Goal: Check status: Check status

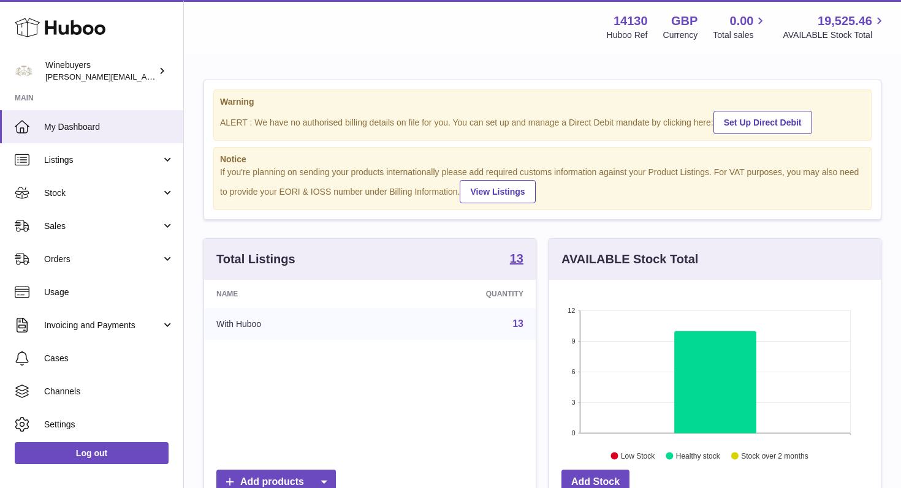
scroll to position [191, 332]
click at [135, 260] on span "Orders" at bounding box center [102, 260] width 117 height 12
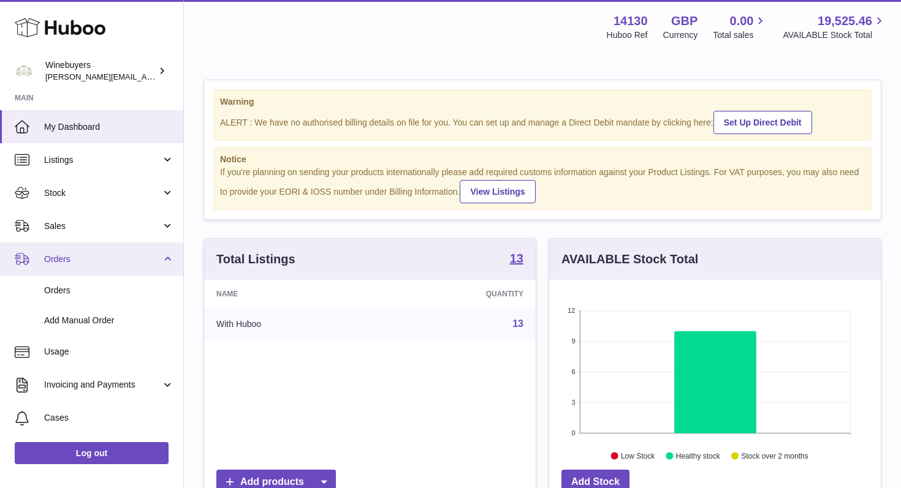
click at [135, 260] on span "Orders" at bounding box center [102, 260] width 117 height 12
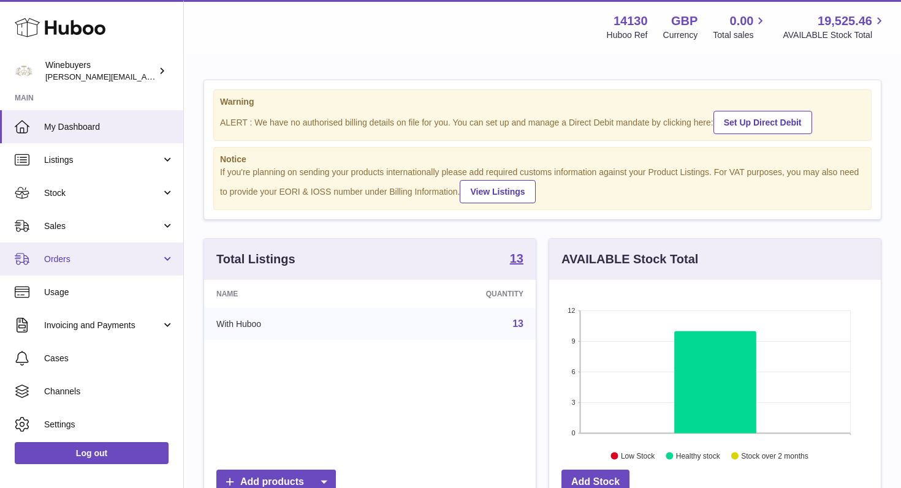
click at [163, 259] on link "Orders" at bounding box center [91, 259] width 183 height 33
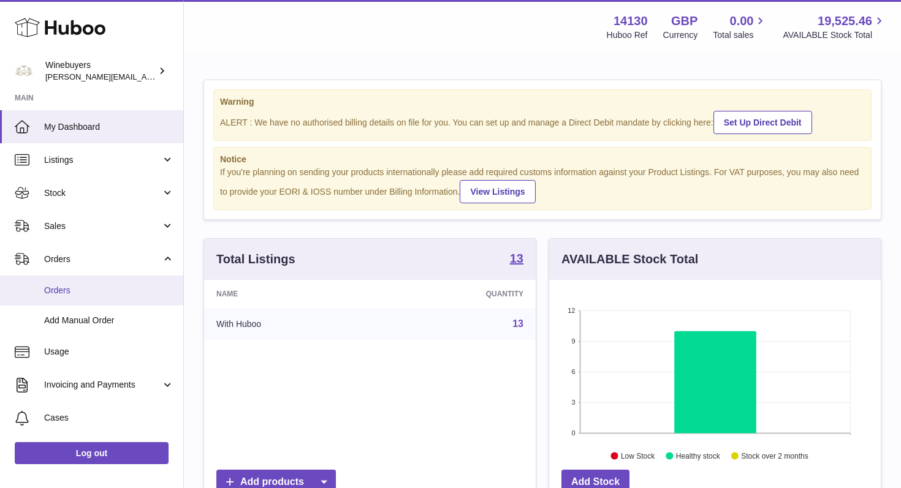
click at [91, 286] on span "Orders" at bounding box center [109, 291] width 130 height 12
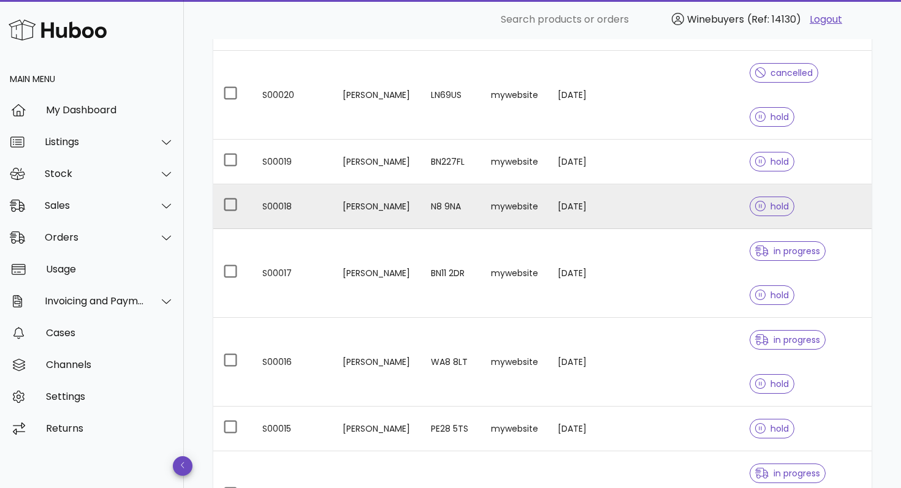
scroll to position [262, 0]
click at [662, 185] on td at bounding box center [645, 207] width 50 height 45
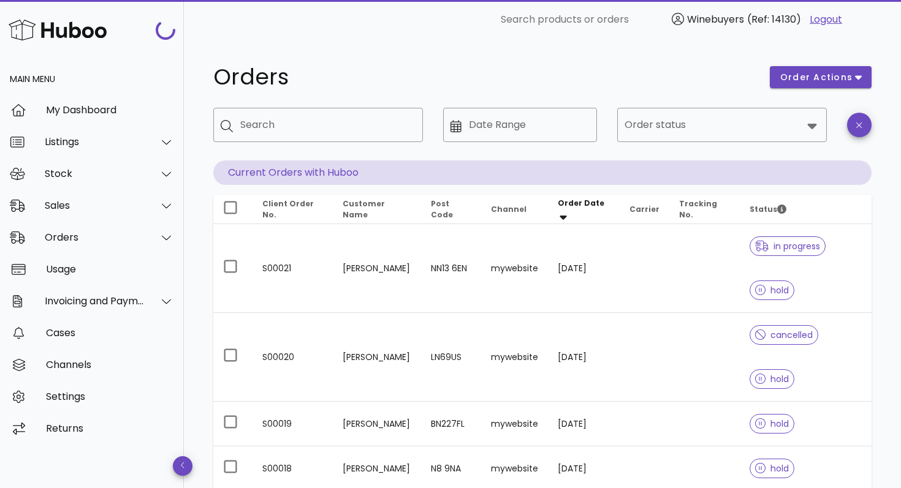
scroll to position [262, 0]
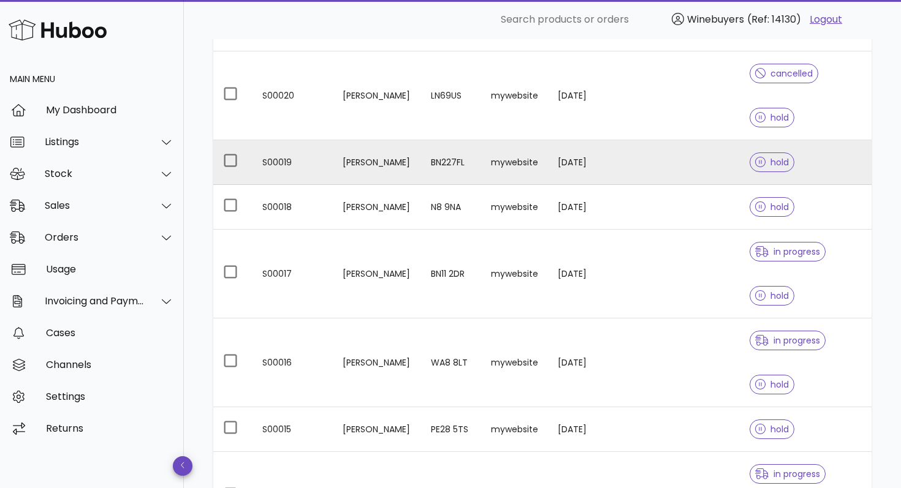
click at [396, 140] on td "[PERSON_NAME]" at bounding box center [377, 162] width 88 height 45
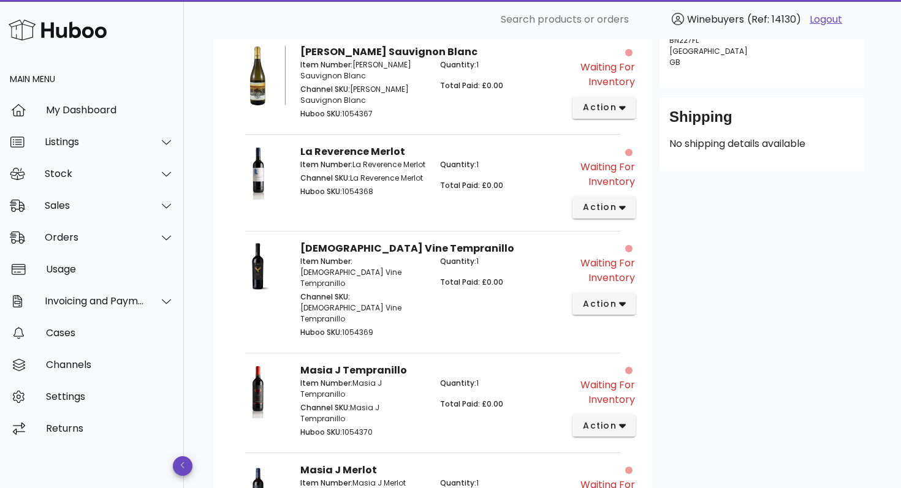
scroll to position [205, 0]
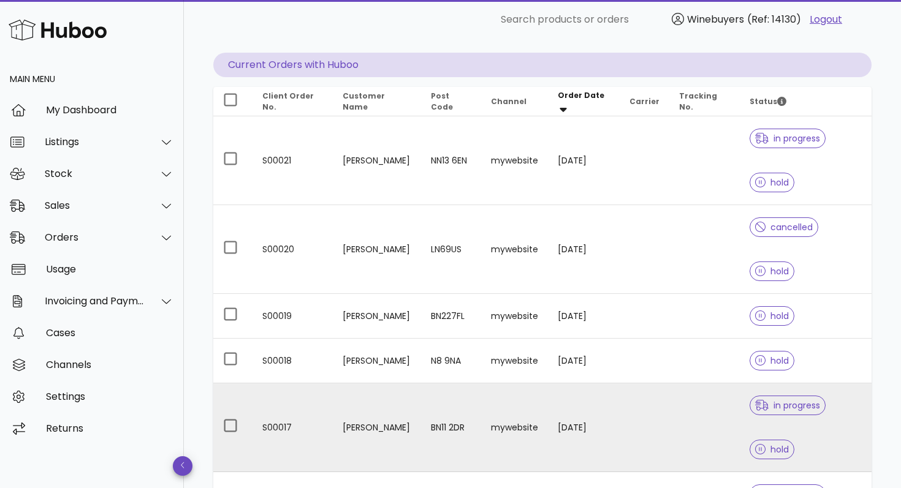
scroll to position [105, 0]
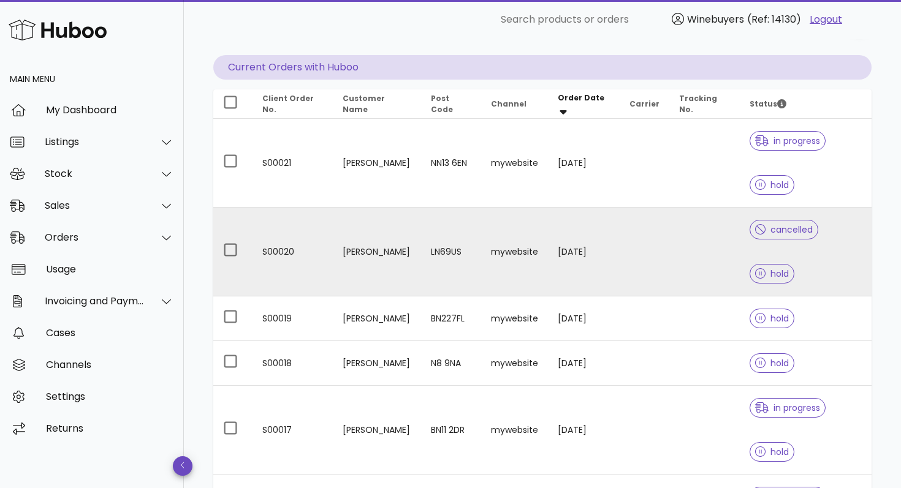
click at [523, 226] on td "mywebsite" at bounding box center [514, 252] width 67 height 89
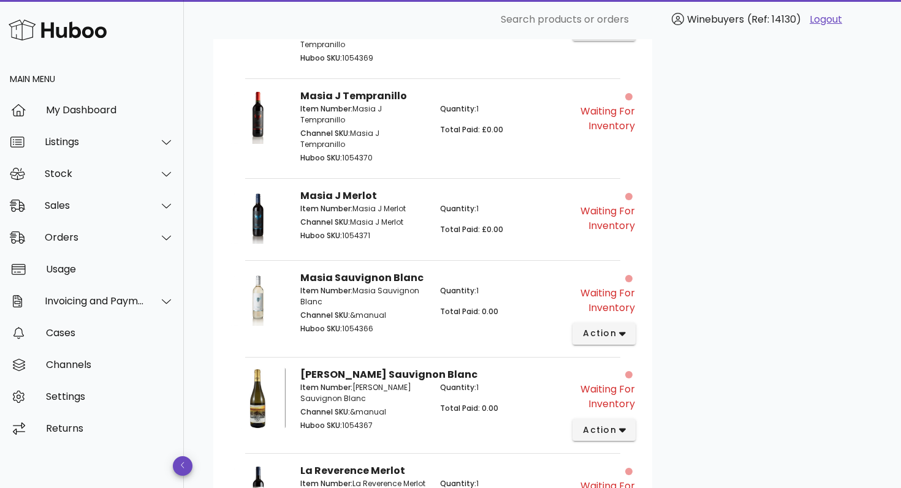
scroll to position [462, 0]
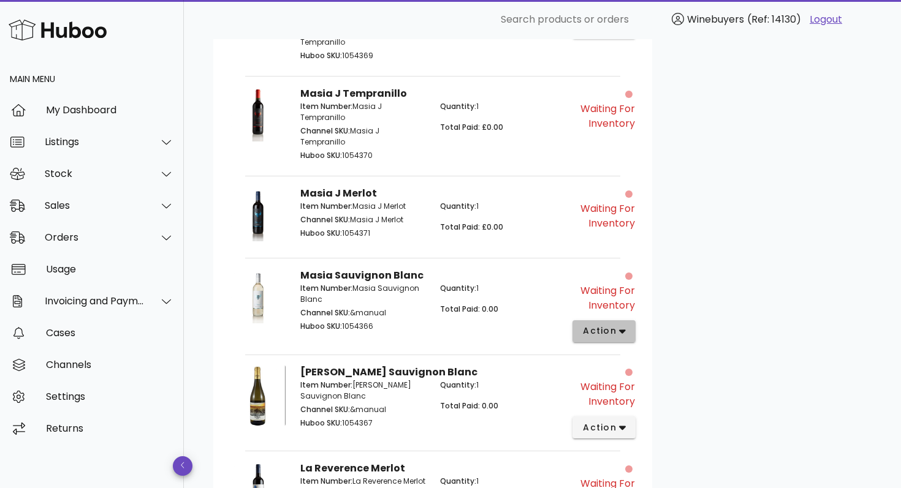
click at [623, 330] on icon "button" at bounding box center [622, 332] width 7 height 4
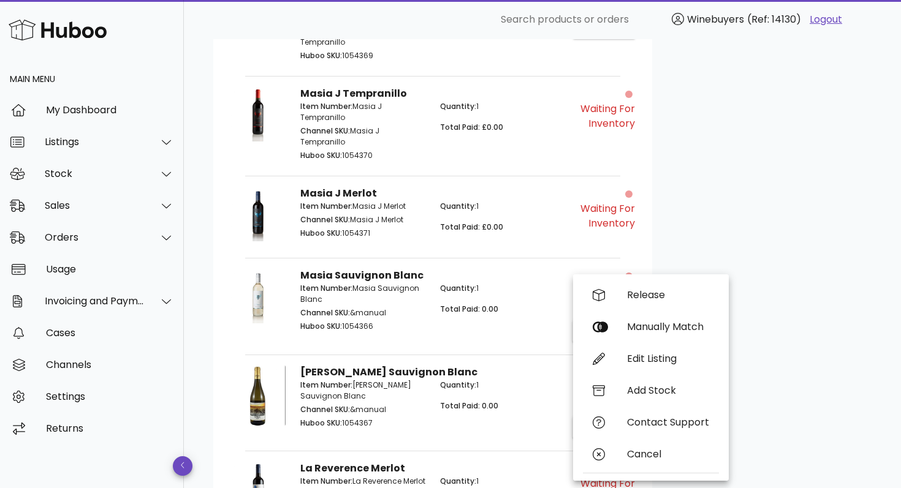
click at [718, 200] on div "Customer Donna Gray Shipping Address 82 Warren Lane Lincoln Lincoln LN69US Unit…" at bounding box center [761, 191] width 219 height 1115
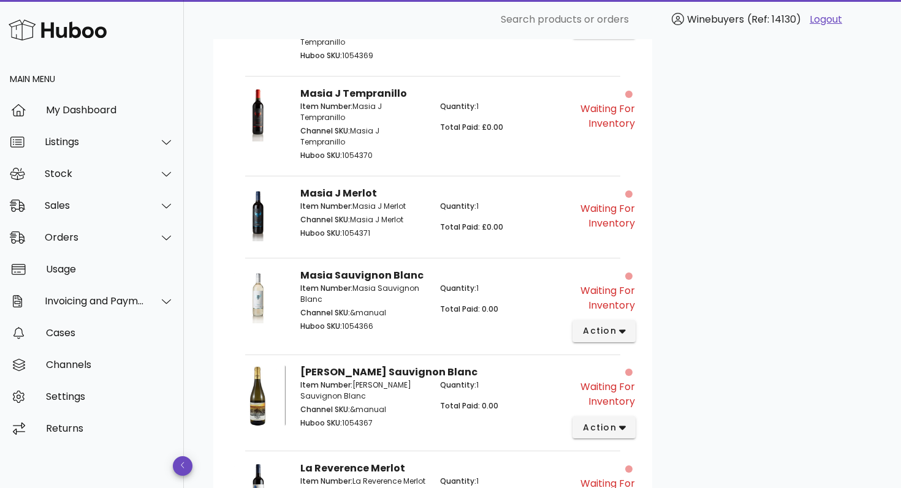
scroll to position [0, 0]
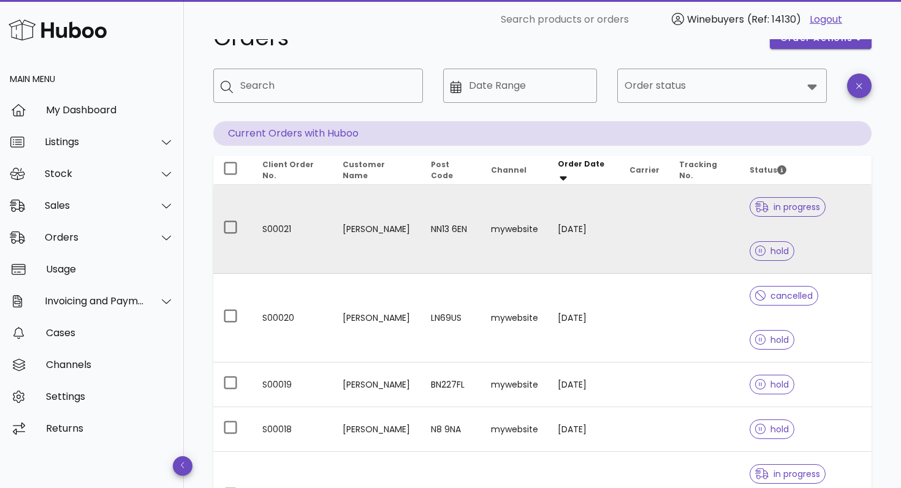
scroll to position [36, 0]
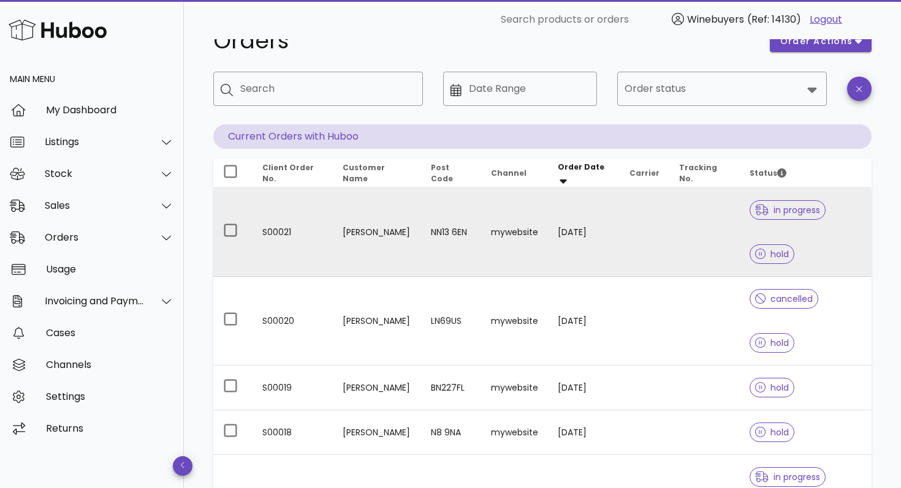
click at [366, 230] on td "[PERSON_NAME]" at bounding box center [377, 232] width 88 height 89
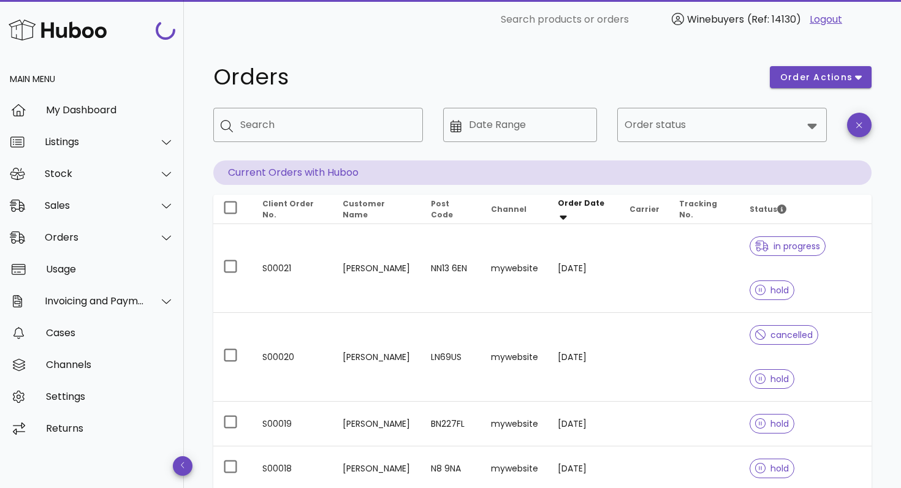
scroll to position [36, 0]
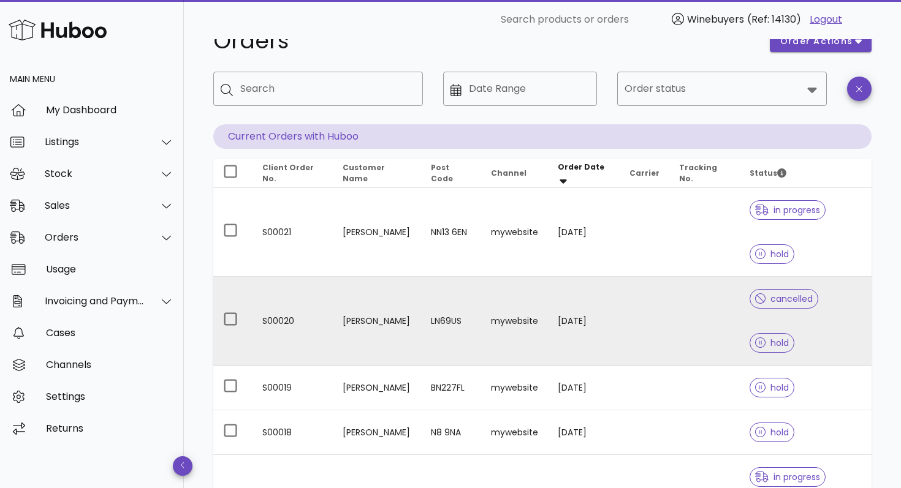
click at [365, 298] on td "[PERSON_NAME]" at bounding box center [377, 321] width 88 height 89
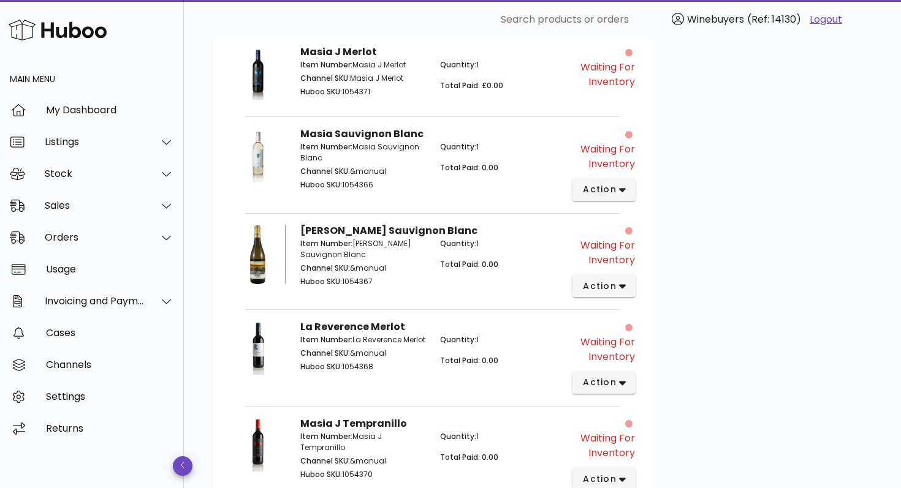
scroll to position [797, 0]
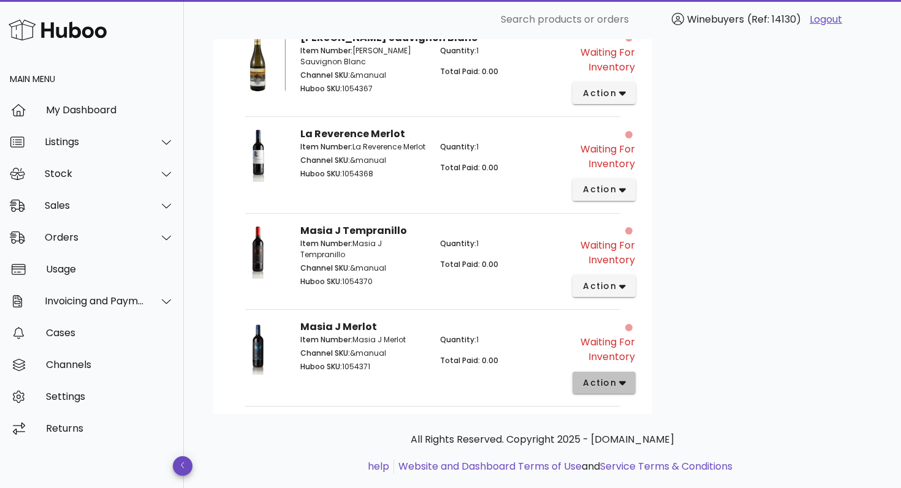
click at [621, 382] on icon "button" at bounding box center [622, 384] width 7 height 4
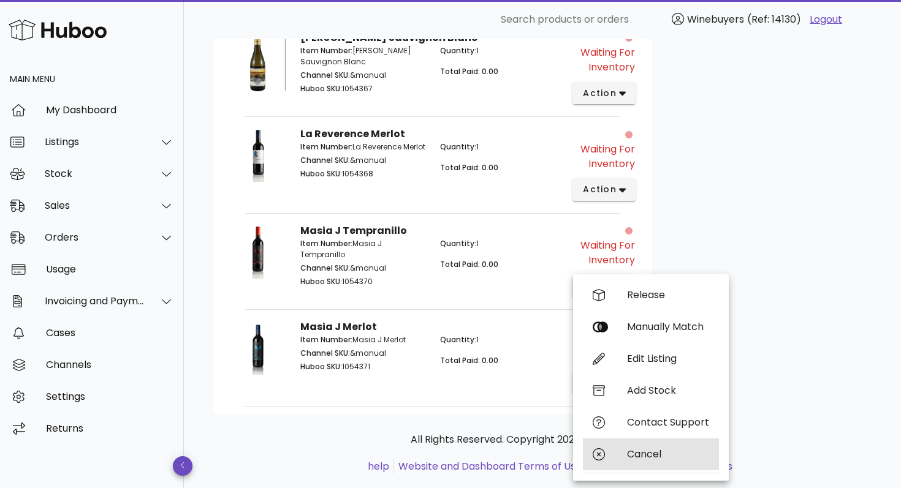
click at [600, 453] on icon at bounding box center [599, 455] width 12 height 12
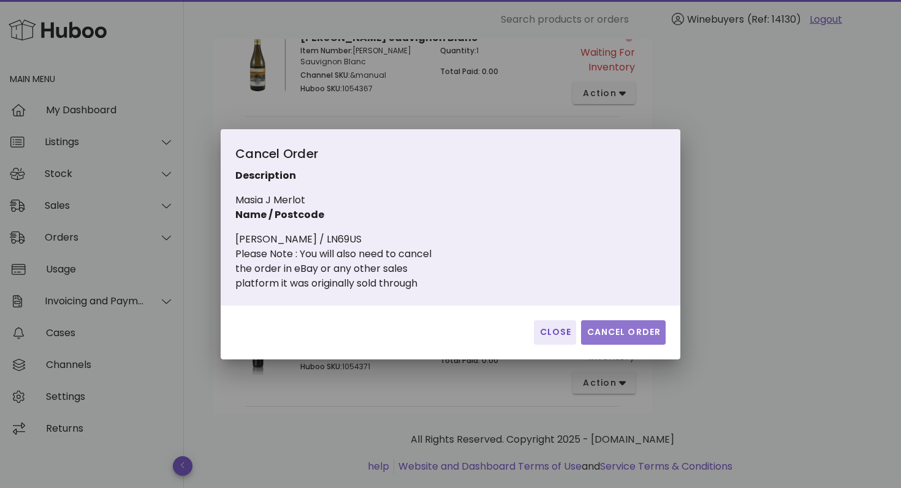
click at [620, 326] on span "Cancel Order" at bounding box center [623, 332] width 75 height 13
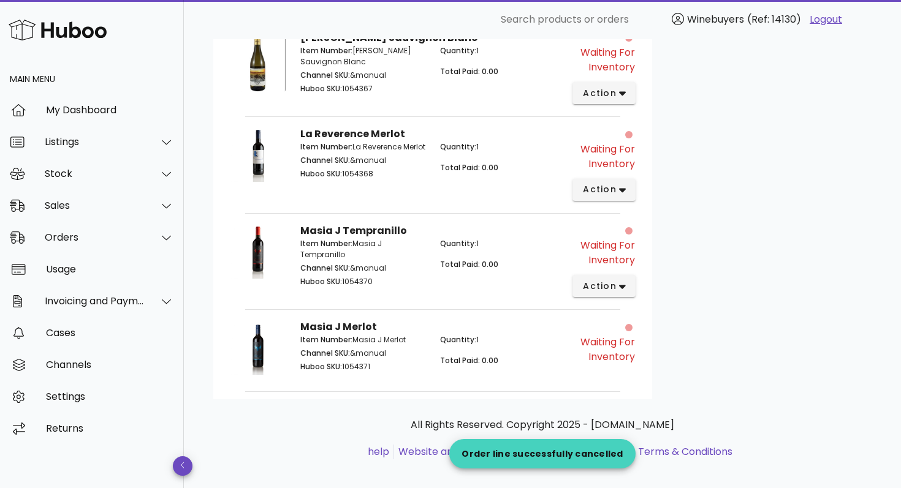
scroll to position [781, 0]
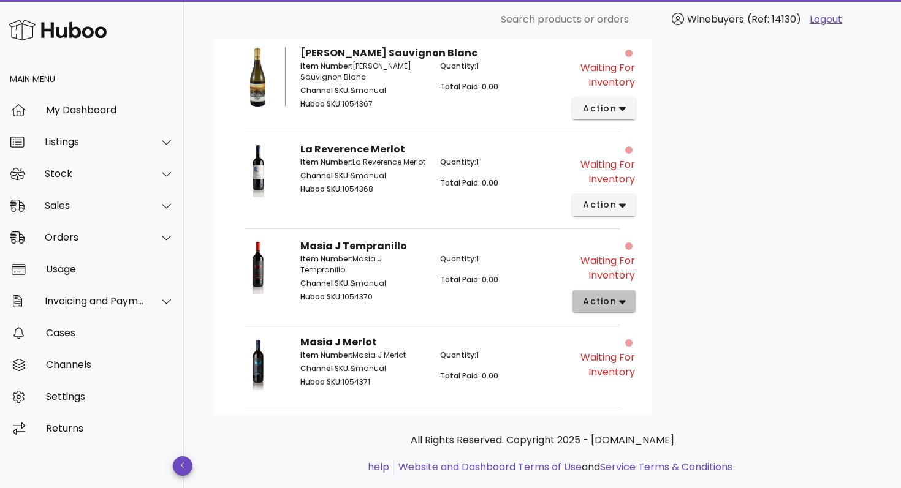
click at [624, 297] on icon "button" at bounding box center [622, 302] width 7 height 11
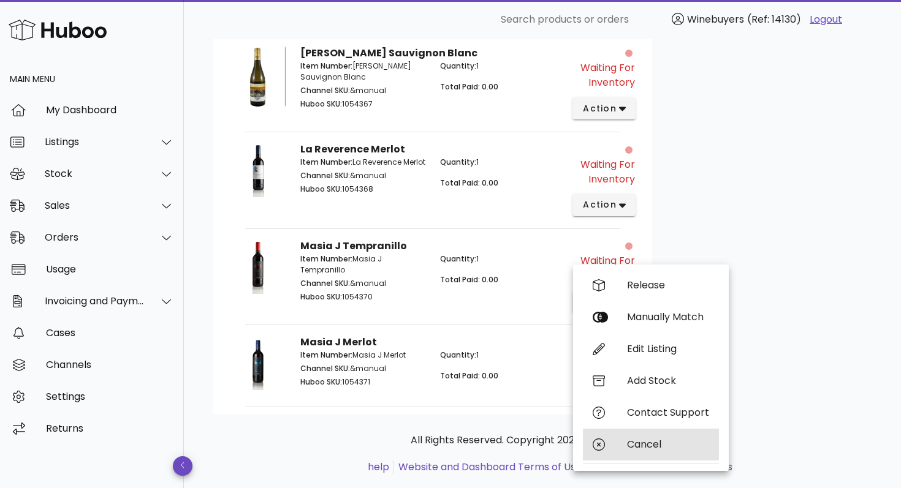
click at [598, 444] on icon at bounding box center [599, 445] width 12 height 12
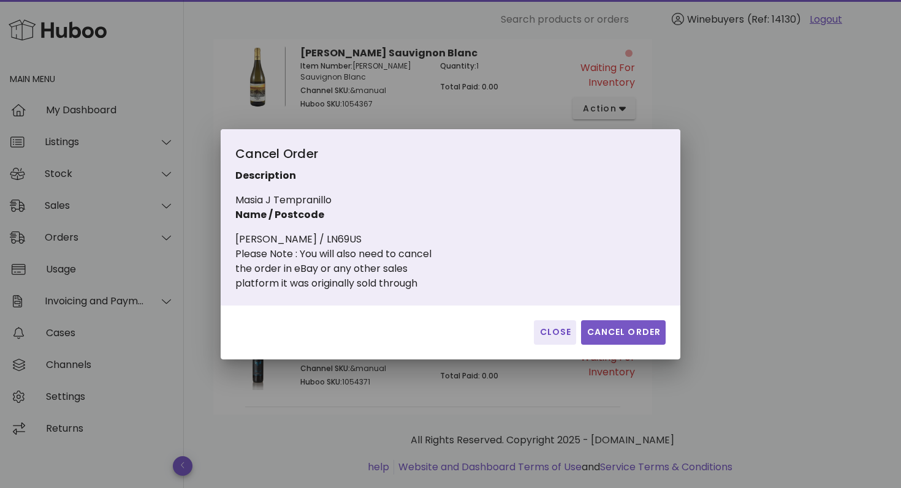
click at [610, 325] on button "Cancel Order" at bounding box center [623, 332] width 85 height 25
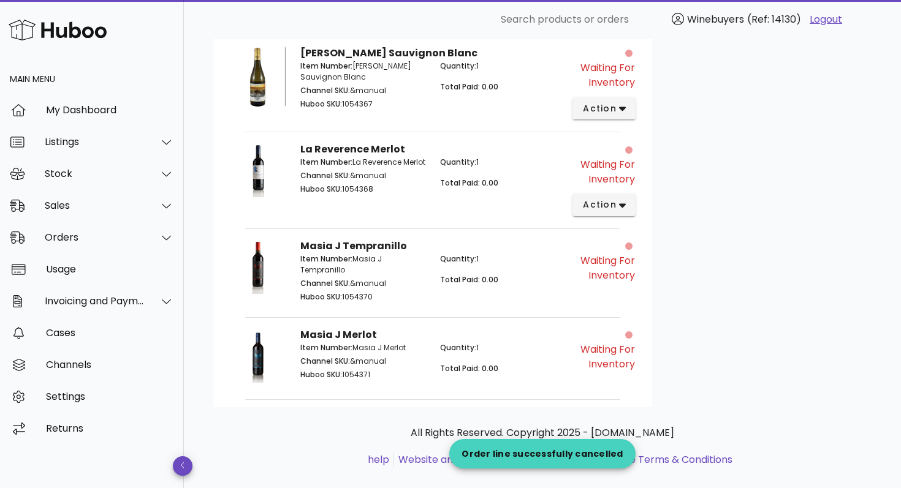
scroll to position [773, 0]
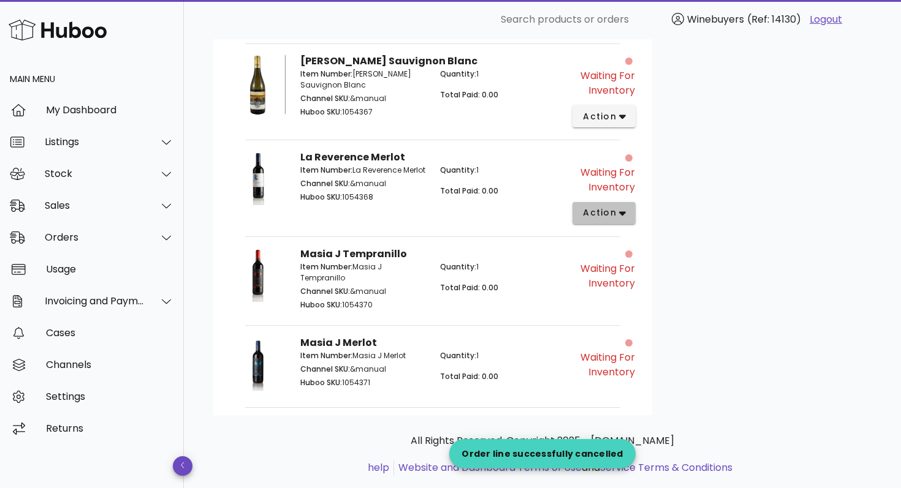
click at [623, 212] on icon "button" at bounding box center [622, 214] width 7 height 4
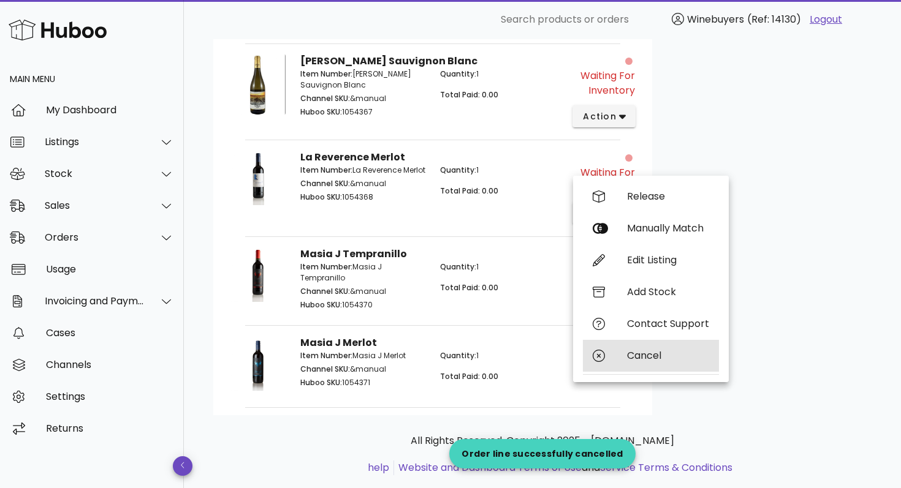
click at [633, 351] on div "Cancel" at bounding box center [668, 356] width 82 height 12
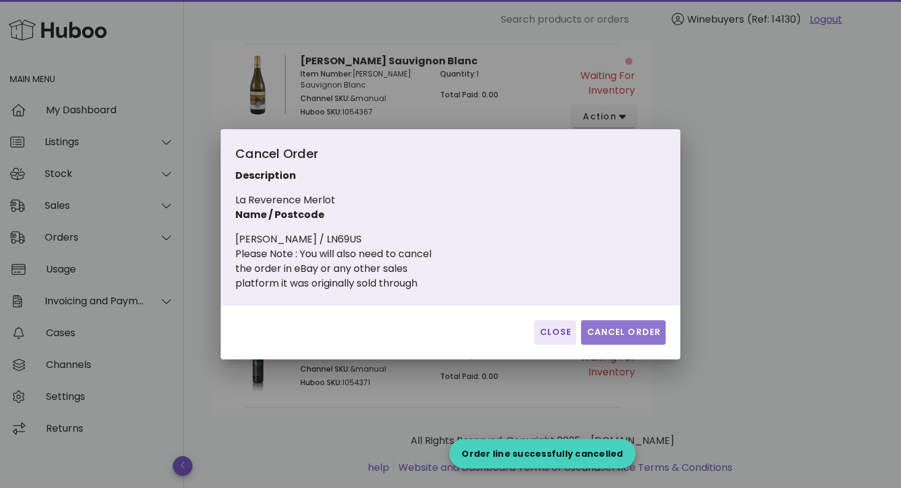
click at [627, 332] on span "Cancel Order" at bounding box center [623, 332] width 75 height 13
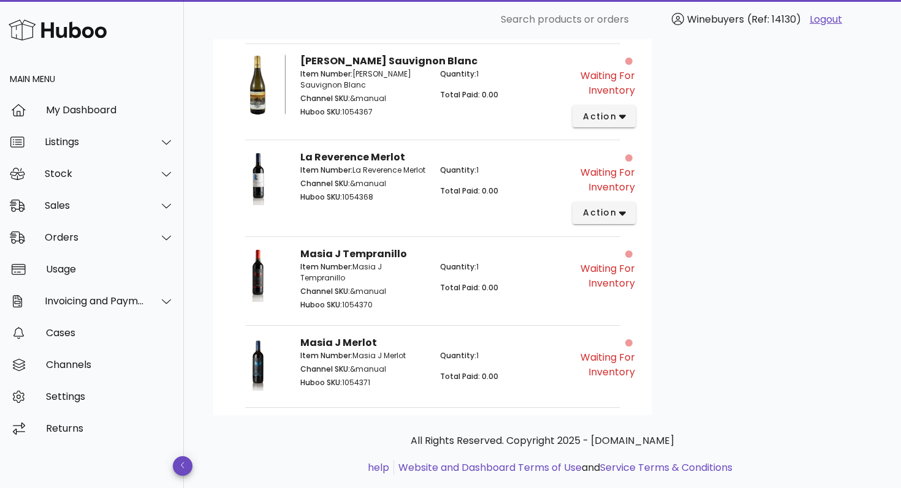
scroll to position [765, 0]
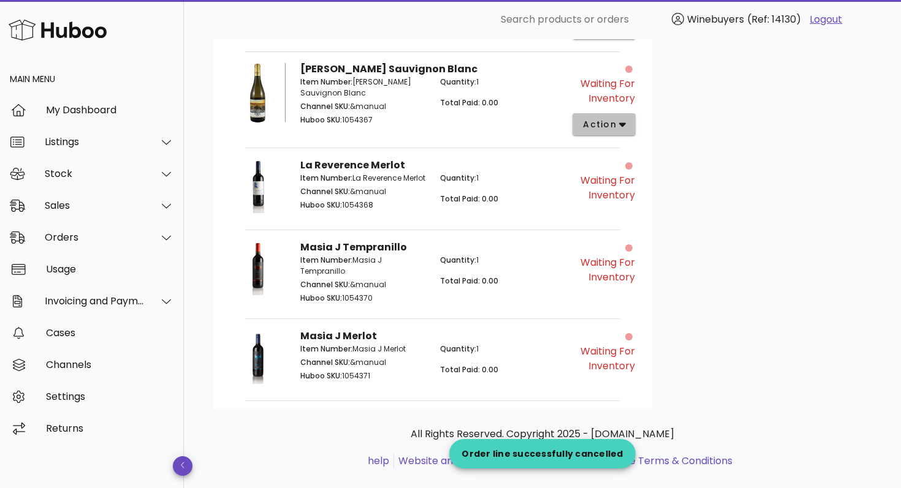
click at [620, 119] on icon "button" at bounding box center [622, 124] width 7 height 11
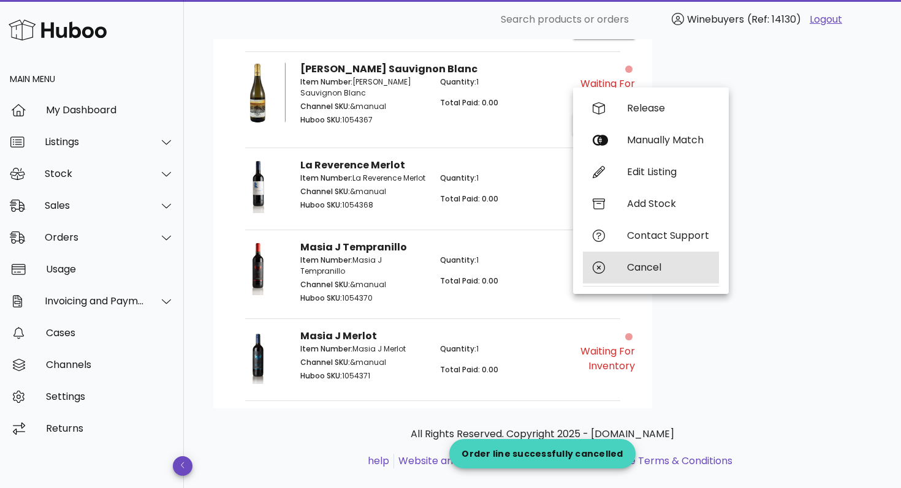
click at [642, 268] on div "Cancel" at bounding box center [668, 268] width 82 height 12
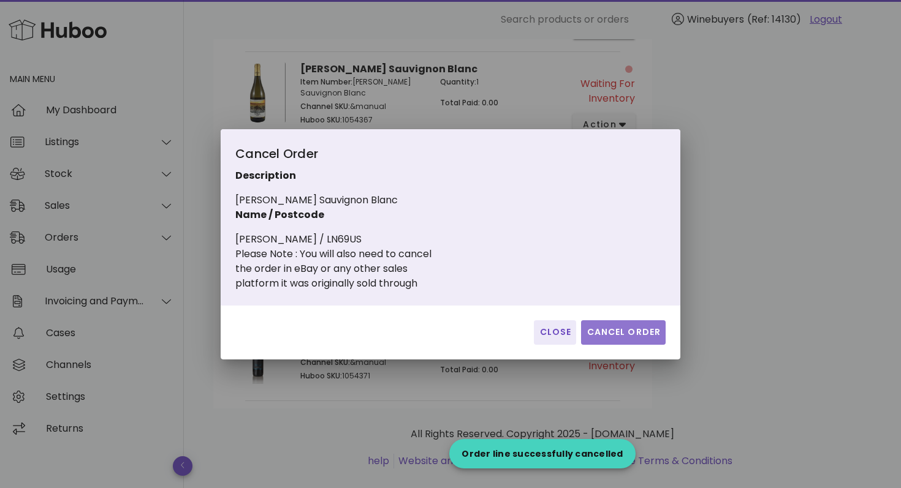
click at [612, 341] on button "Cancel Order" at bounding box center [623, 332] width 85 height 25
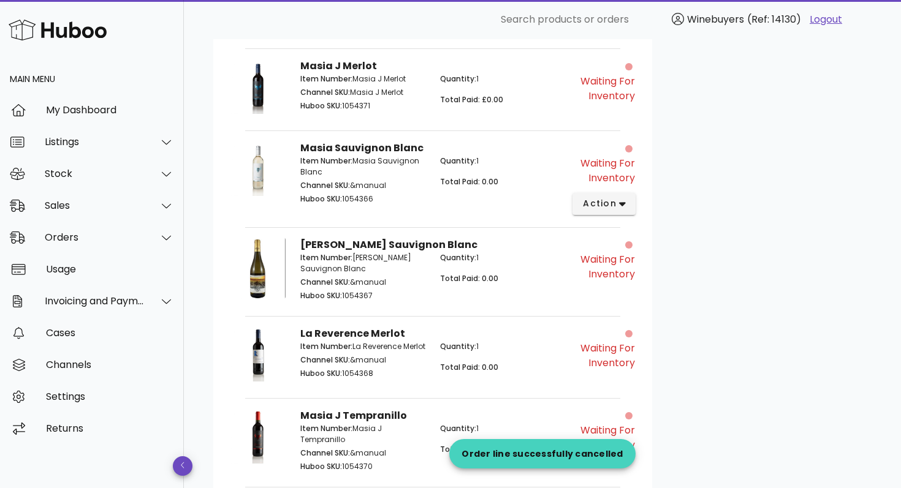
scroll to position [583, 0]
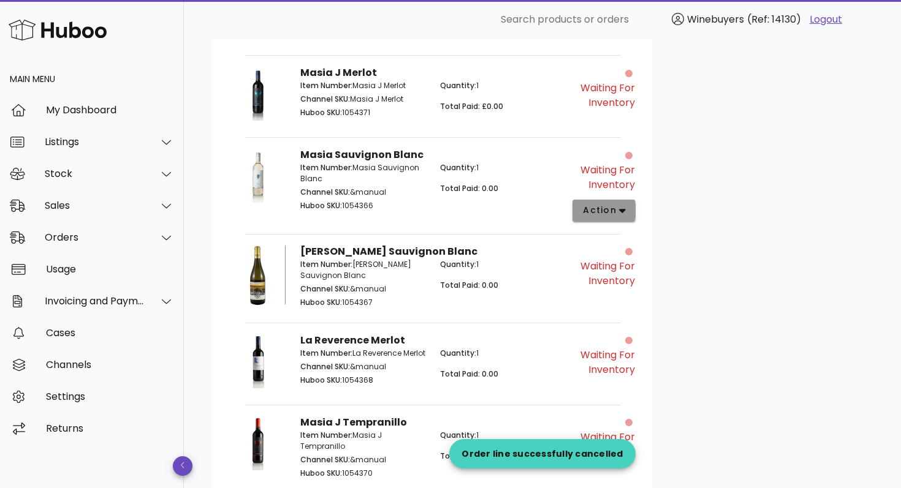
click at [623, 209] on icon "button" at bounding box center [622, 211] width 7 height 4
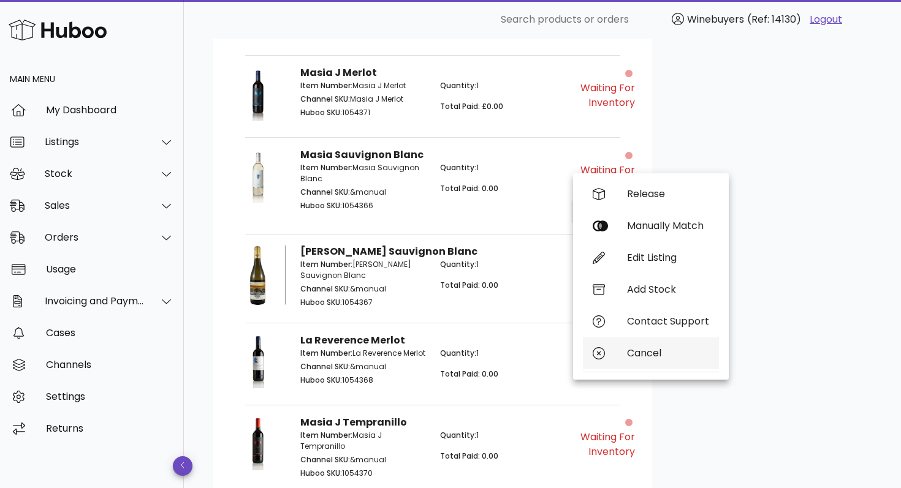
click at [598, 354] on icon at bounding box center [599, 353] width 12 height 12
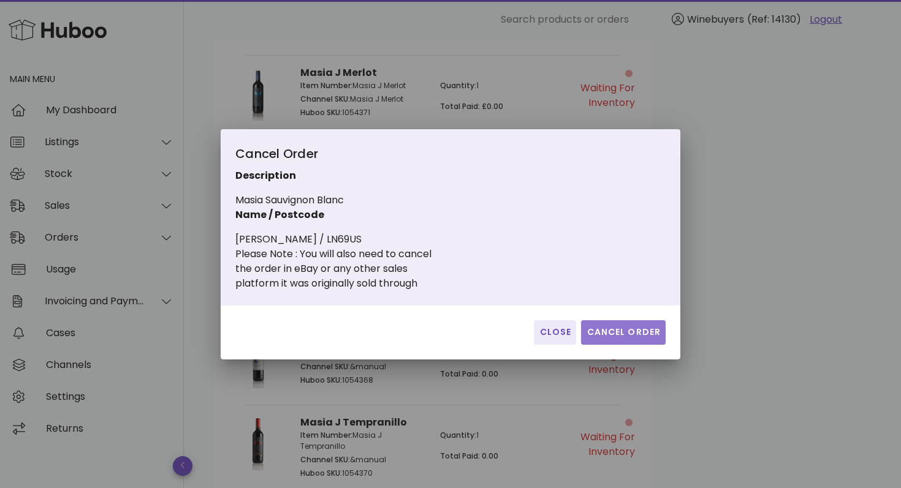
click at [622, 341] on button "Cancel Order" at bounding box center [623, 332] width 85 height 25
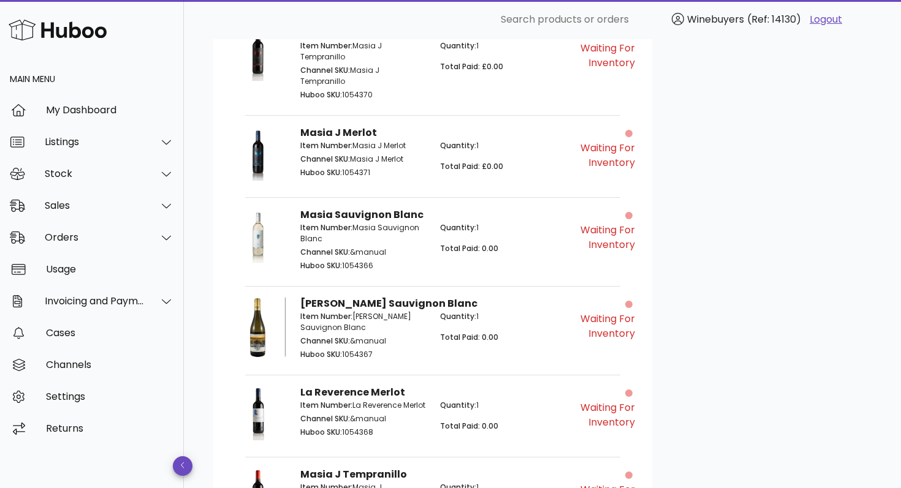
scroll to position [534, 0]
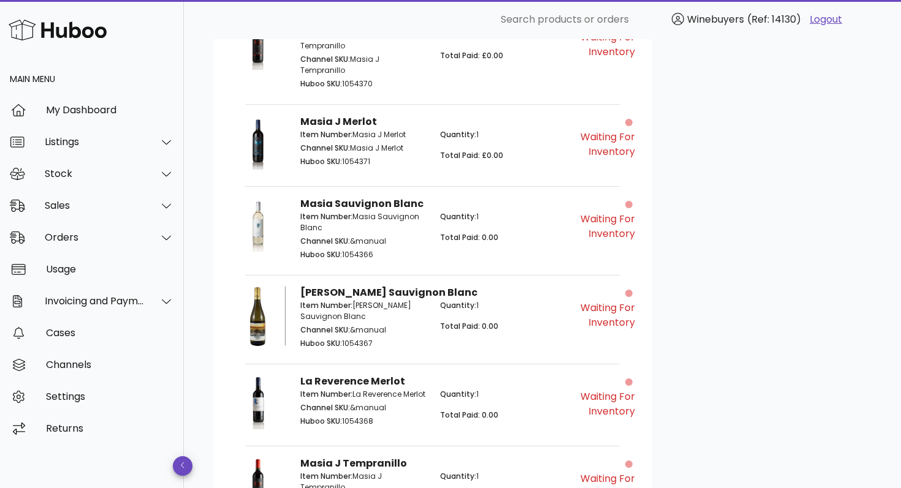
click at [505, 232] on p "Total Paid: 0.00" at bounding box center [502, 237] width 125 height 11
click at [632, 226] on div "Waiting for Inventory" at bounding box center [607, 229] width 70 height 81
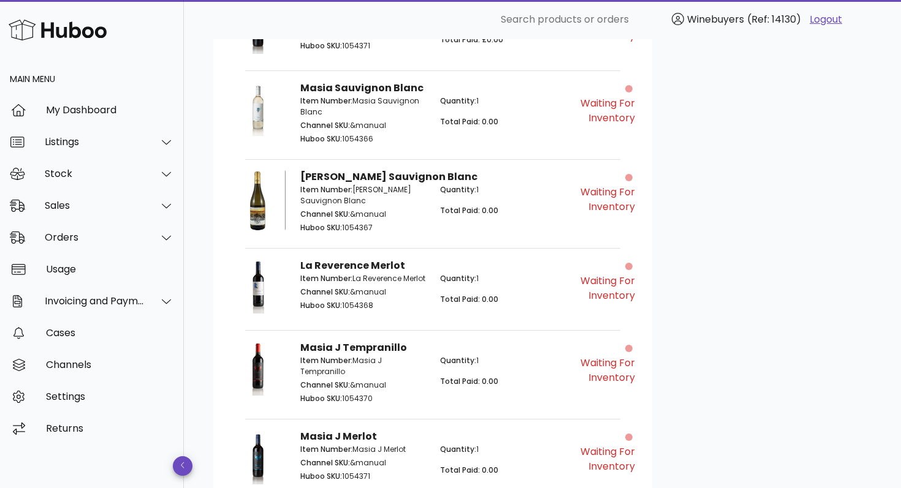
scroll to position [749, 0]
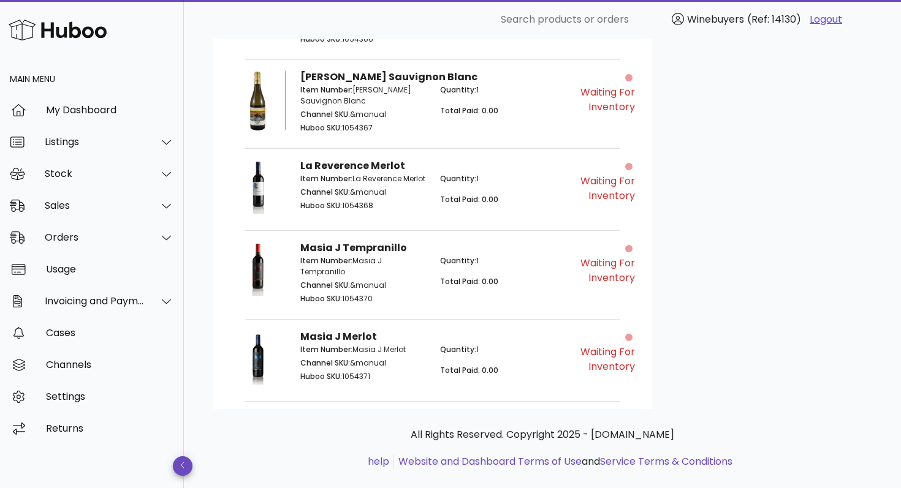
click at [545, 344] on p "Quantity: 1" at bounding box center [502, 349] width 125 height 11
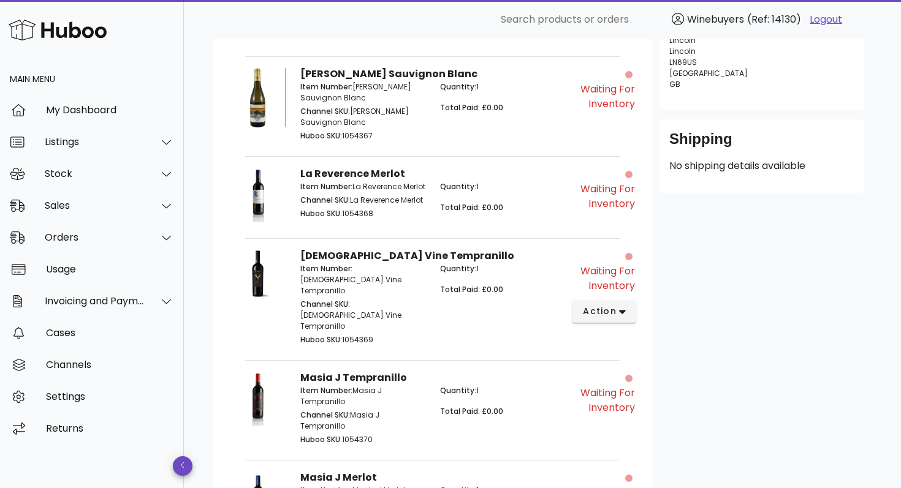
scroll to position [181, 0]
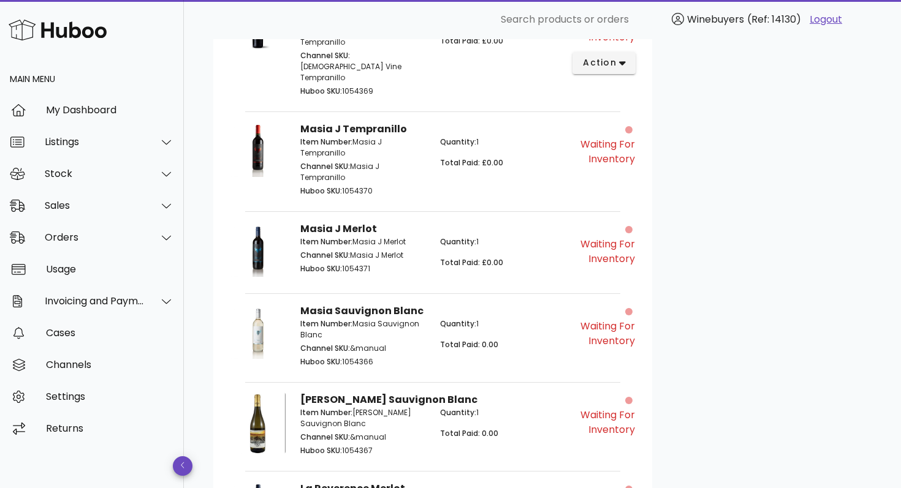
scroll to position [429, 0]
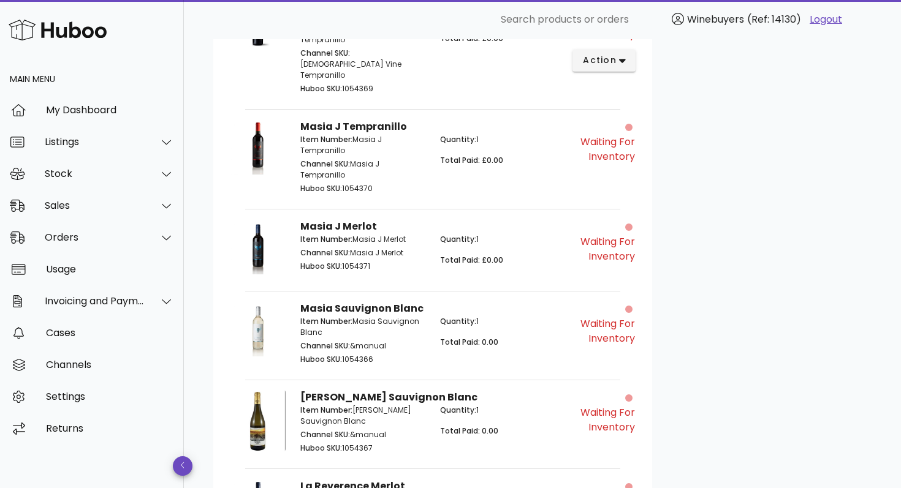
click at [408, 341] on p "Channel SKU: &manual" at bounding box center [362, 346] width 125 height 11
click at [624, 317] on div "Waiting for Inventory" at bounding box center [603, 331] width 63 height 29
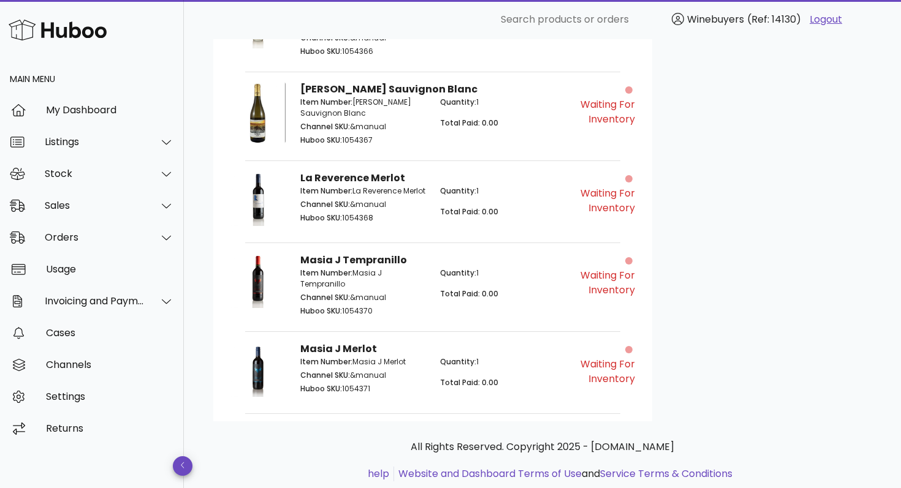
scroll to position [749, 0]
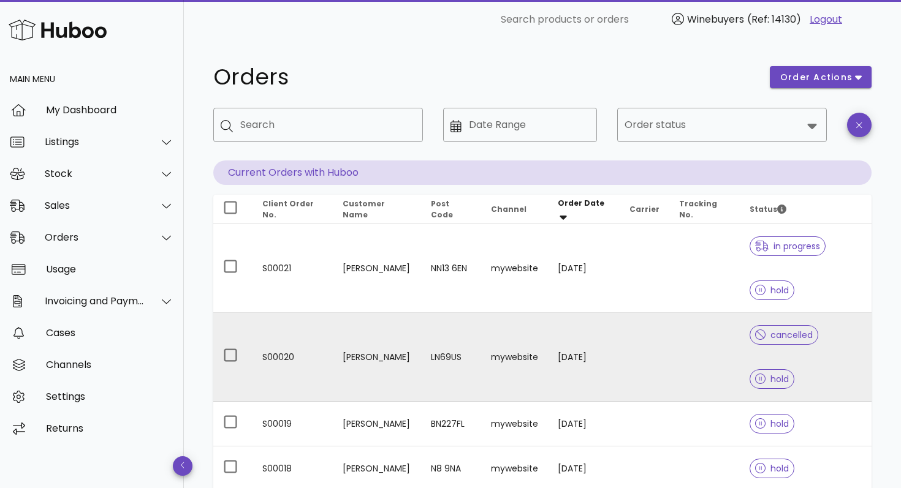
click at [533, 329] on td "mywebsite" at bounding box center [514, 357] width 67 height 89
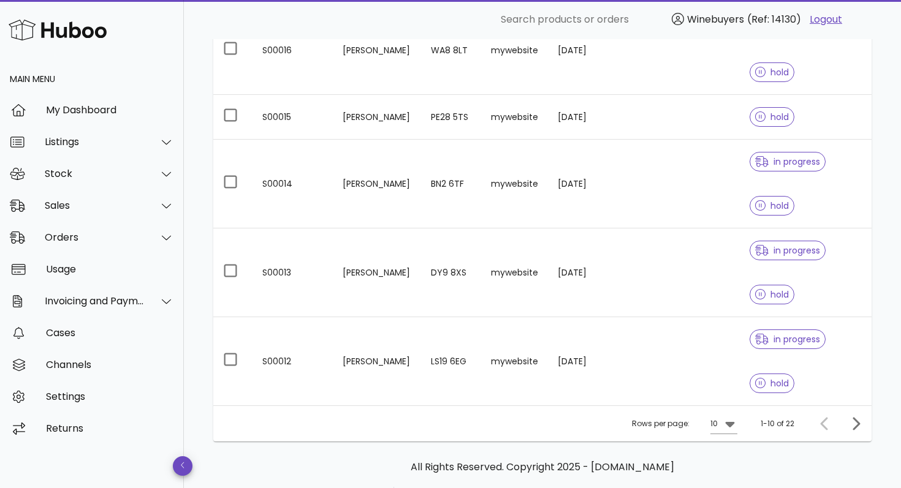
scroll to position [583, 0]
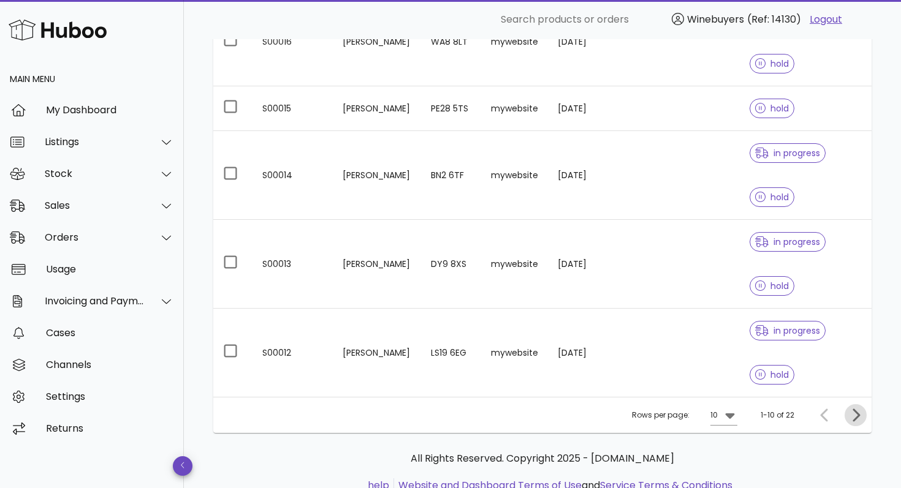
click at [859, 408] on icon "Next page" at bounding box center [855, 415] width 15 height 15
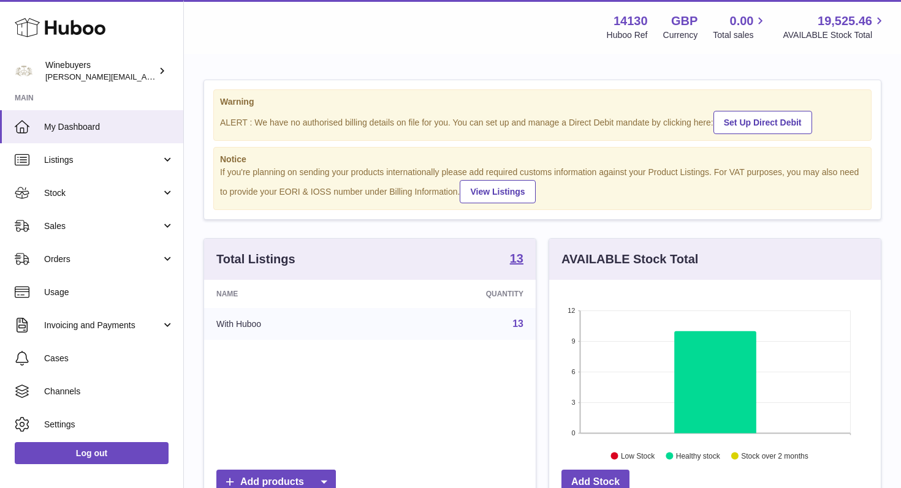
scroll to position [191, 332]
